Goal: Task Accomplishment & Management: Manage account settings

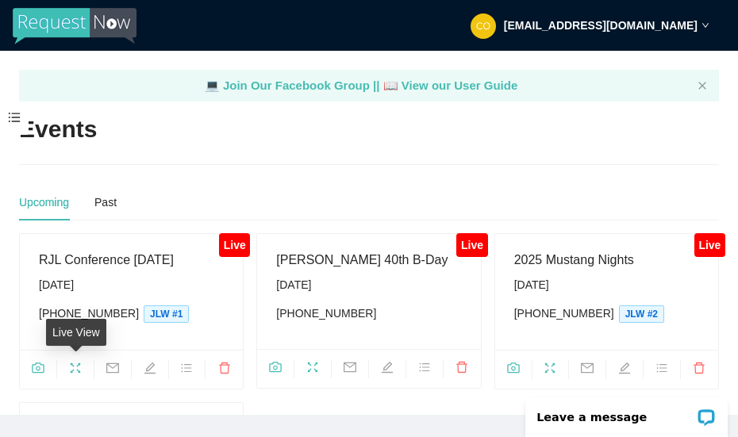
click at [76, 366] on icon "fullscreen" at bounding box center [76, 368] width 10 height 10
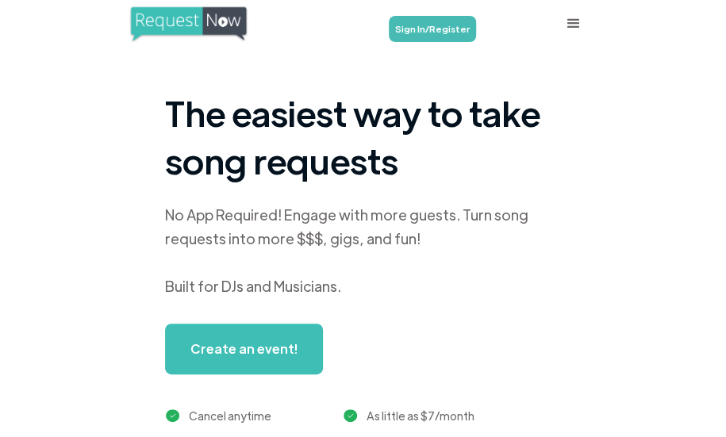
click at [452, 31] on link "Sign In/Register" at bounding box center [432, 29] width 87 height 26
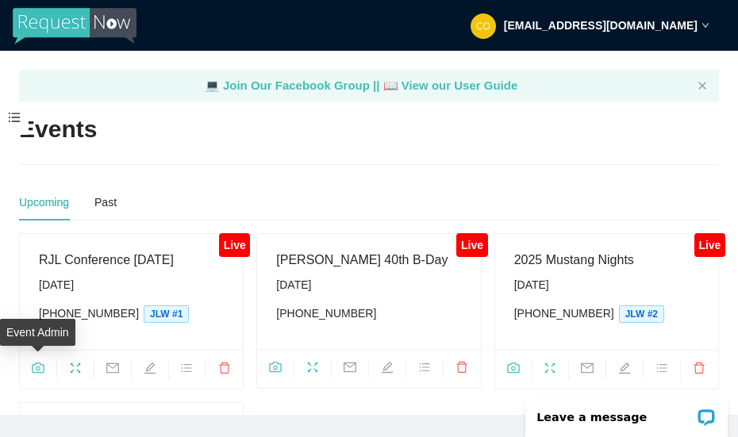
click at [36, 362] on span "camera" at bounding box center [38, 370] width 36 height 17
